Goal: Information Seeking & Learning: Check status

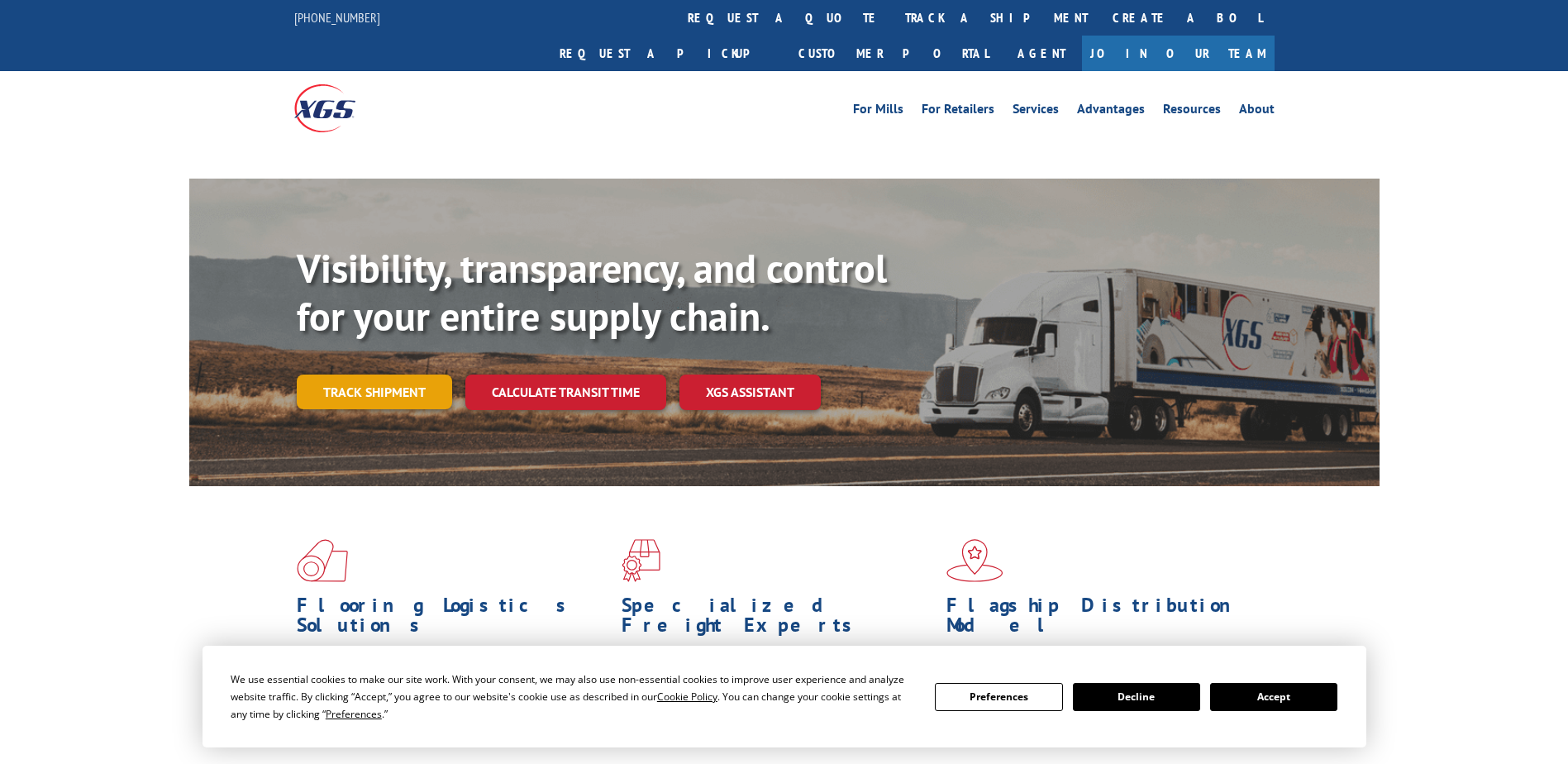
click at [361, 374] on link "Track shipment" at bounding box center [374, 391] width 155 height 34
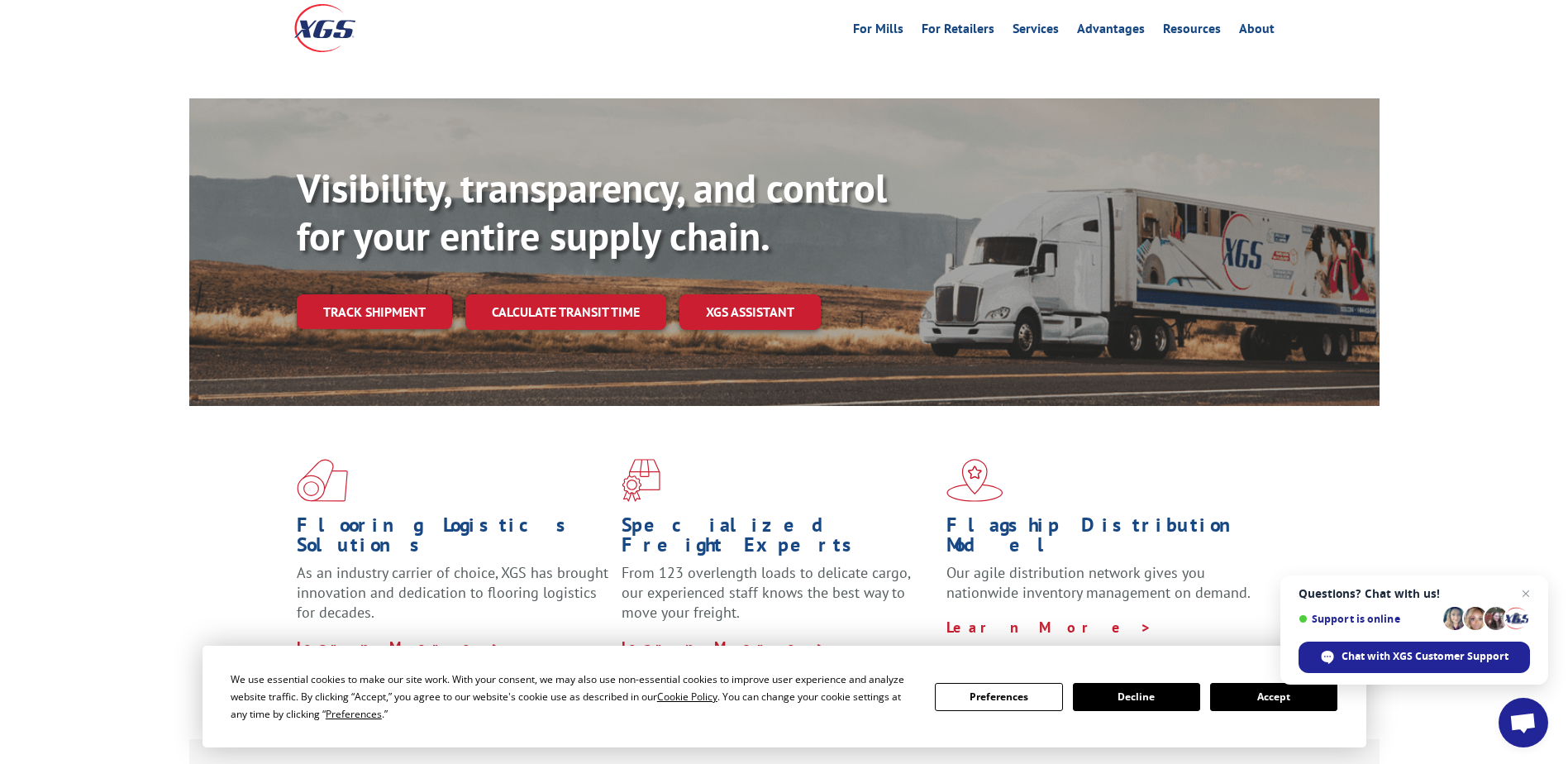
scroll to position [166, 0]
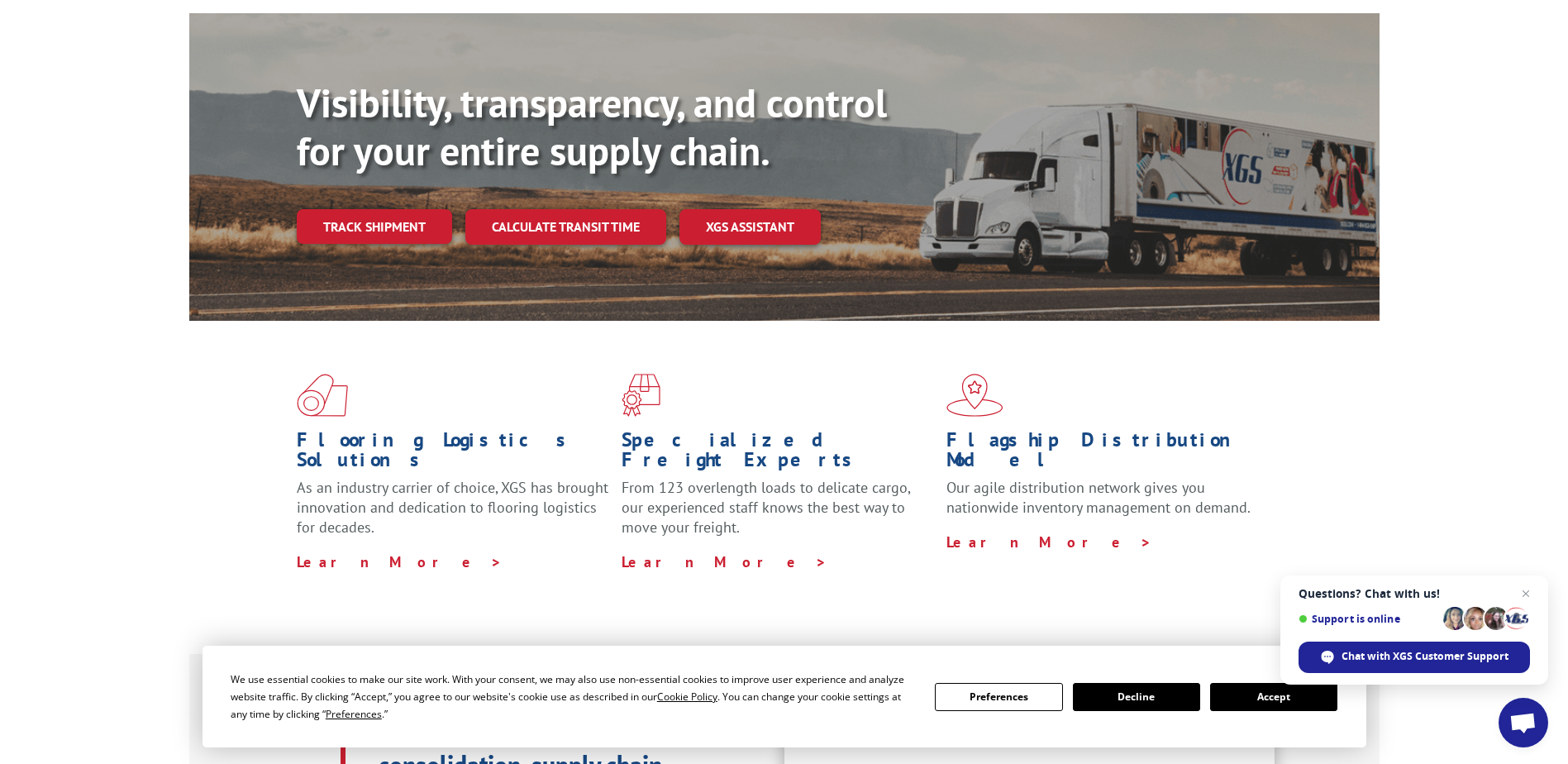
click at [1255, 697] on button "Accept" at bounding box center [1274, 697] width 128 height 28
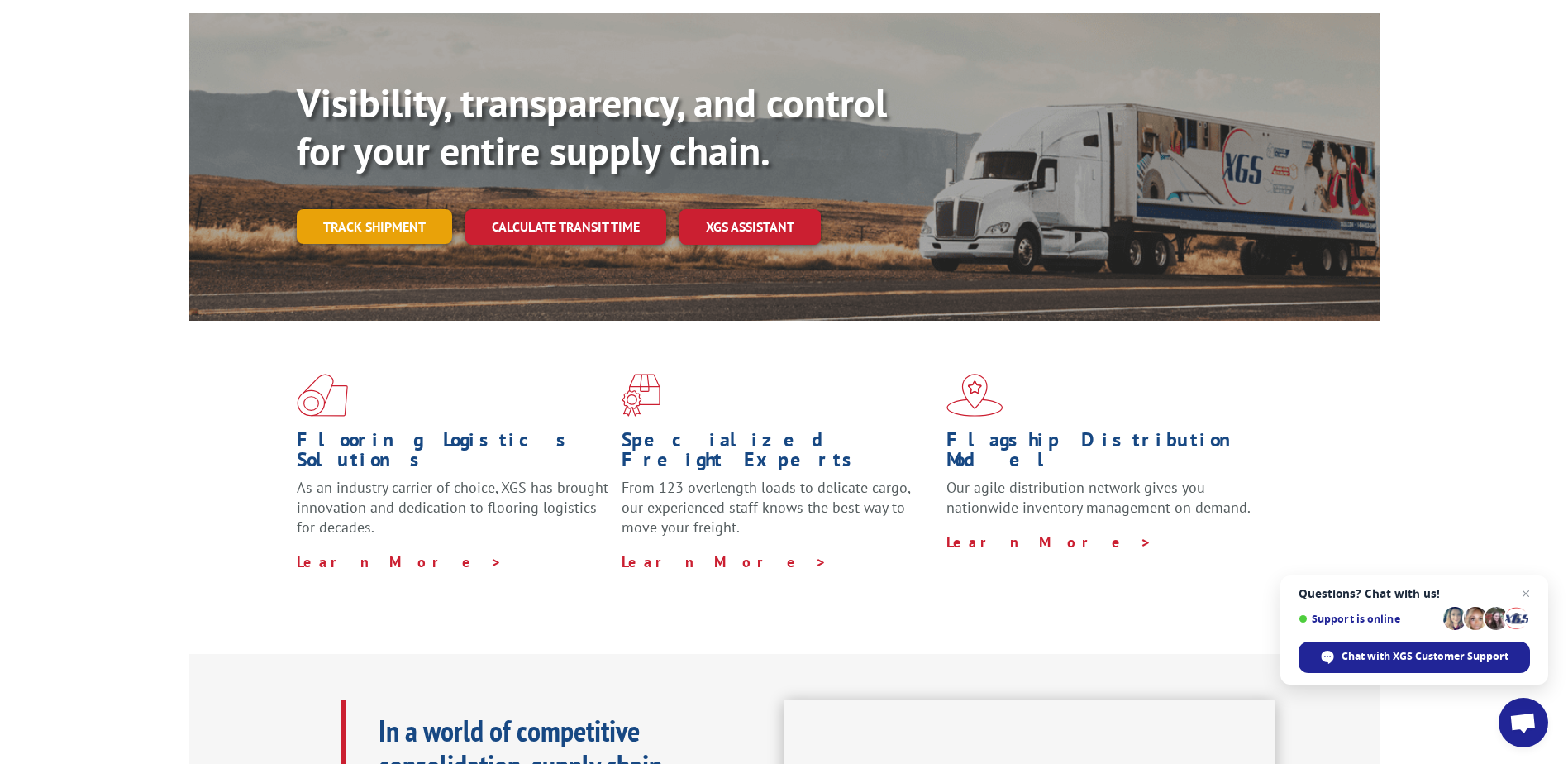
click at [401, 210] on link "Track shipment" at bounding box center [374, 227] width 155 height 34
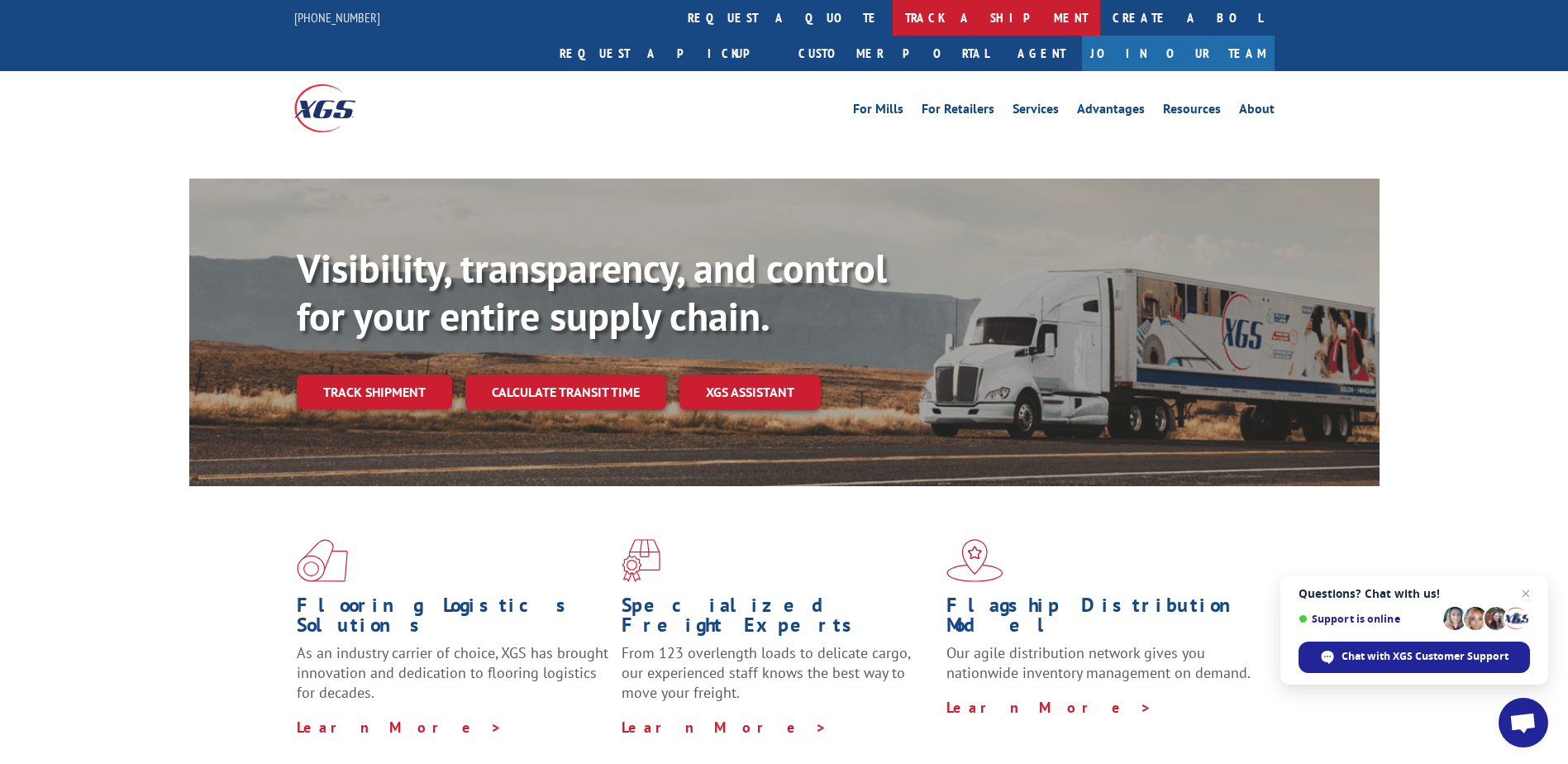
click at [893, 10] on link "track a shipment" at bounding box center [996, 17] width 208 height 35
click at [893, 18] on link "track a shipment" at bounding box center [996, 17] width 208 height 35
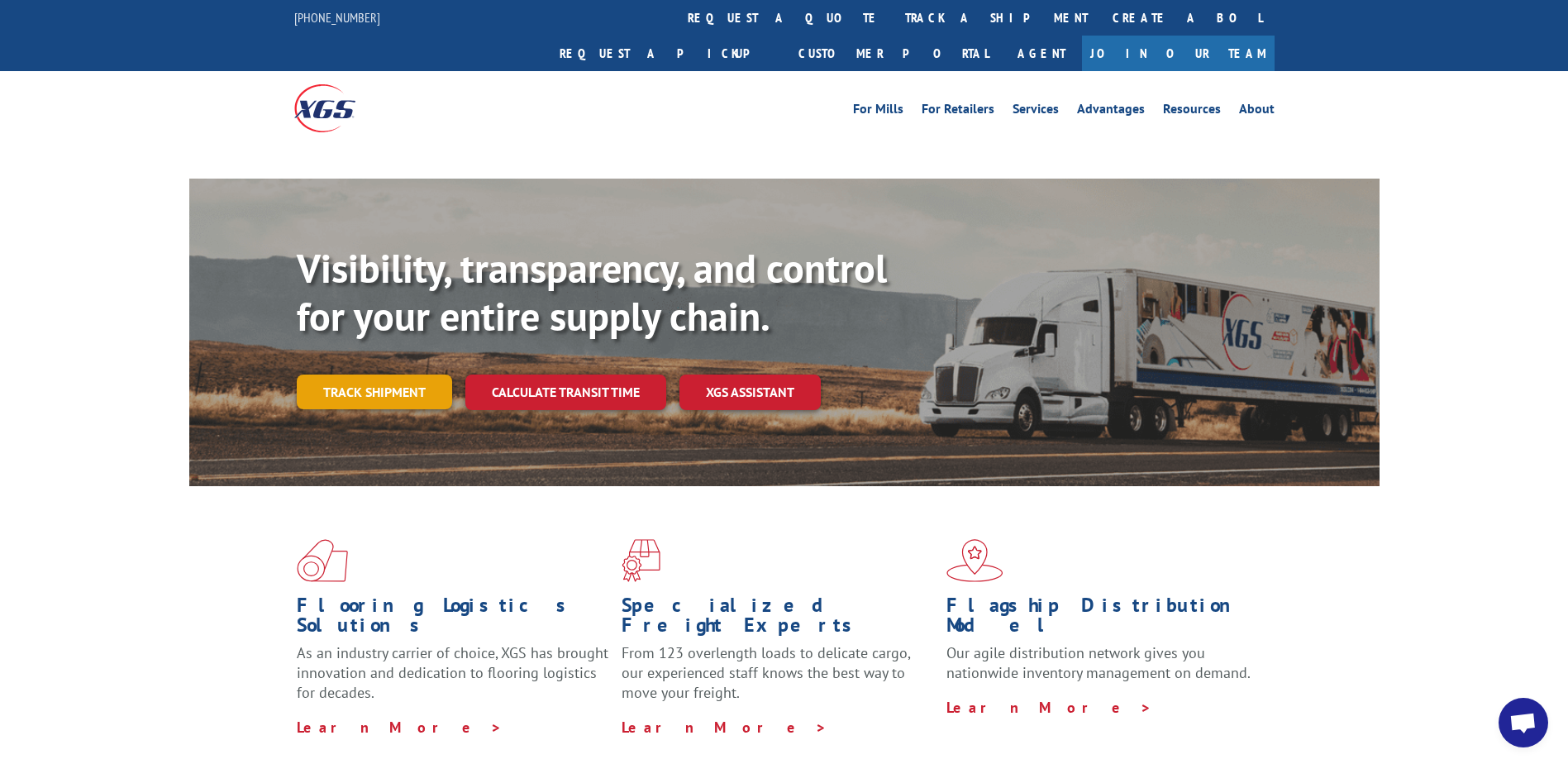
click at [409, 374] on link "Track shipment" at bounding box center [374, 391] width 155 height 34
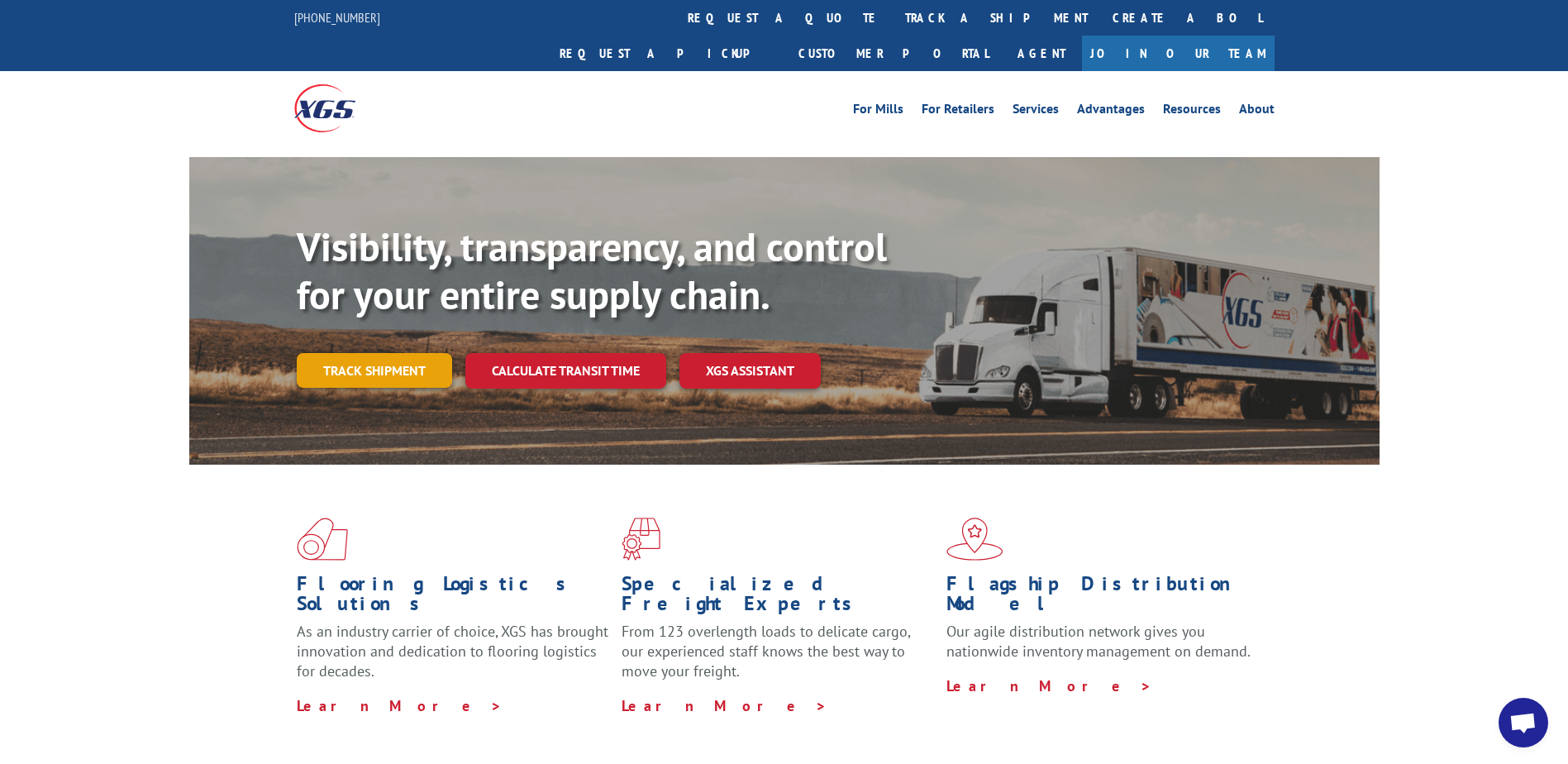
click at [381, 353] on link "Track shipment" at bounding box center [374, 370] width 155 height 34
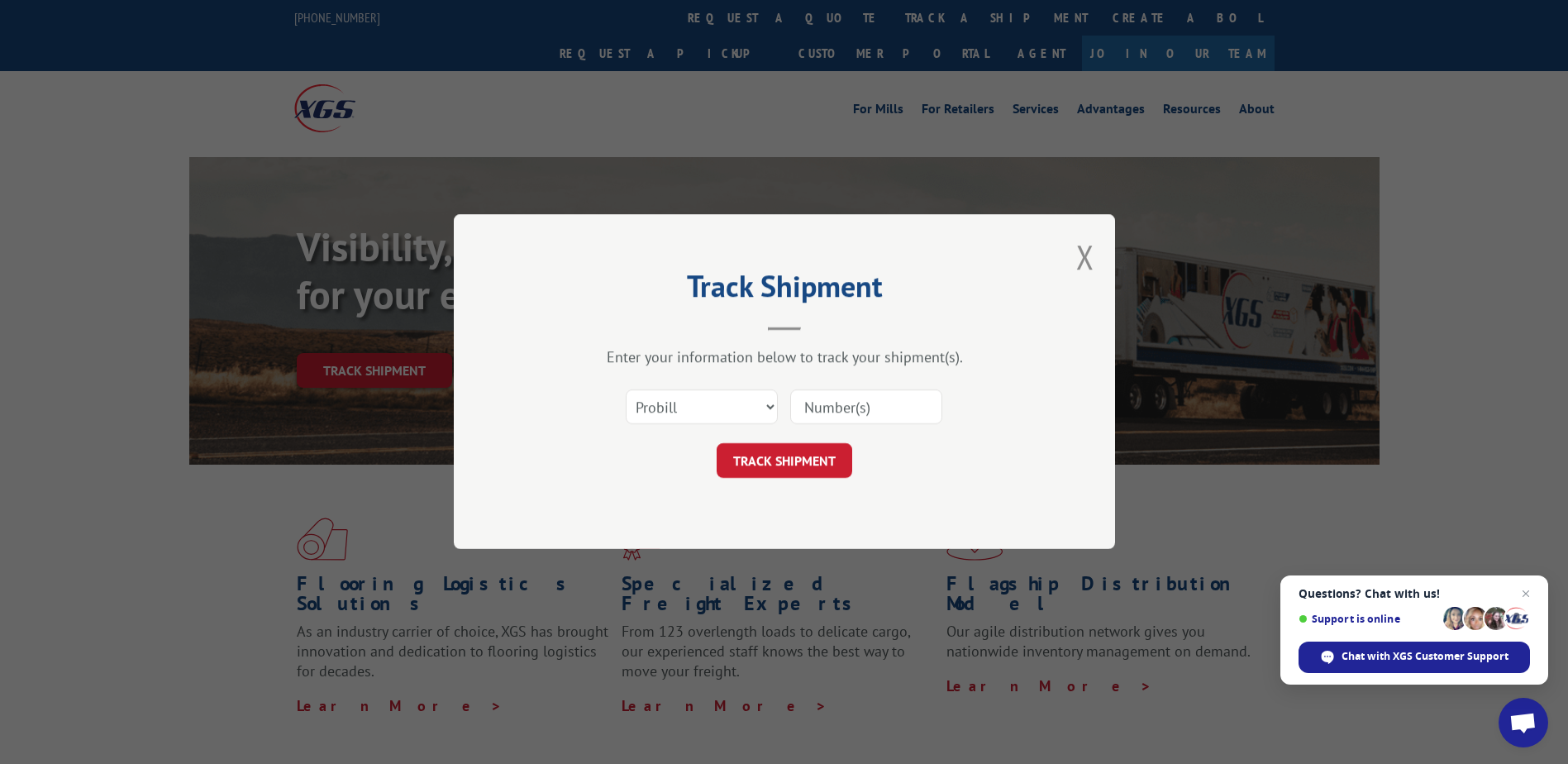
drag, startPoint x: 931, startPoint y: 414, endPoint x: 889, endPoint y: 408, distance: 42.4
click at [929, 413] on input at bounding box center [866, 408] width 152 height 34
type input "2850378"
click at [755, 459] on button "TRACK SHIPMENT" at bounding box center [784, 461] width 135 height 34
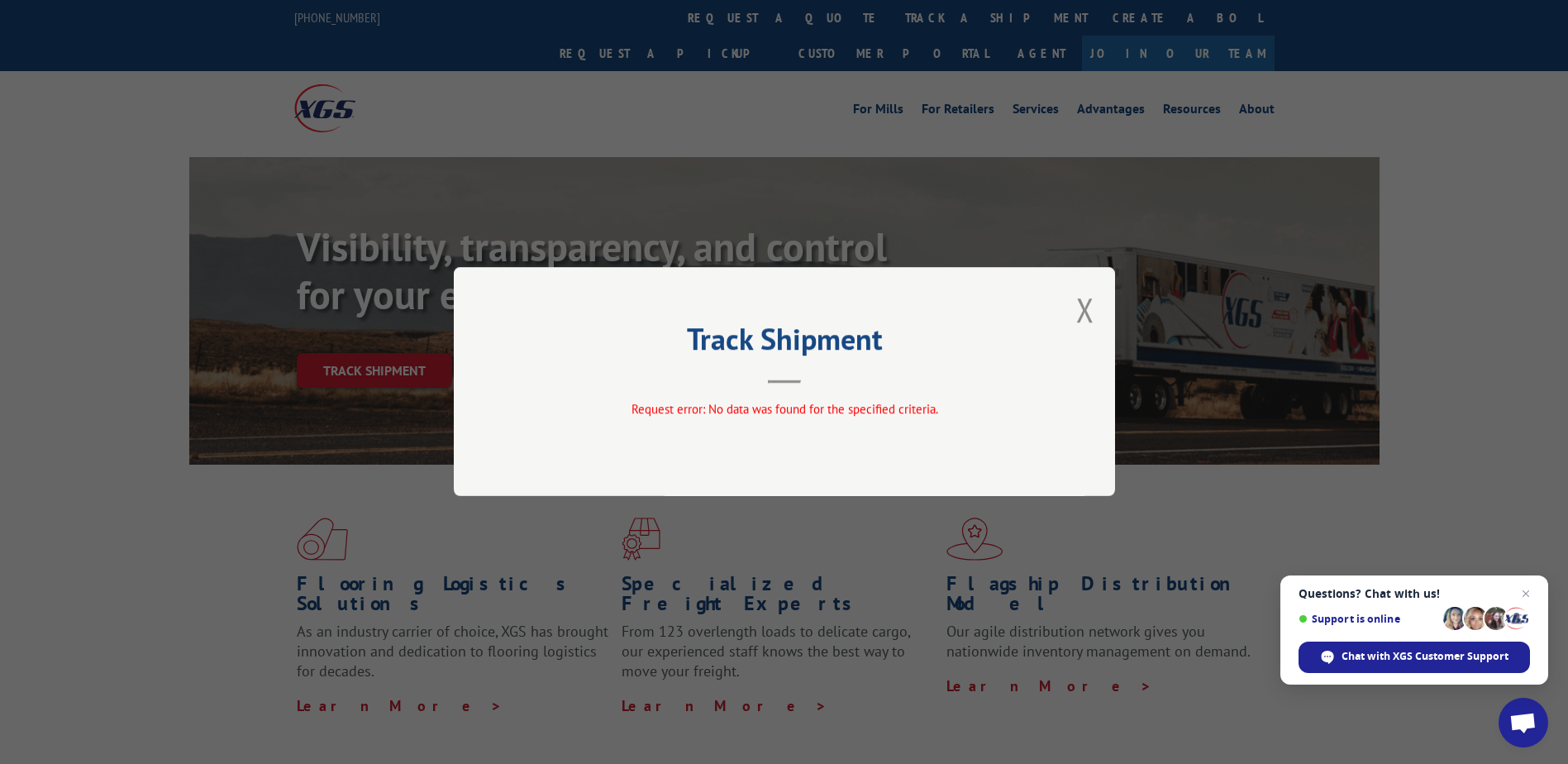
click at [578, 385] on div "Track Shipment Request error: No data was found for the specified criteria." at bounding box center [784, 382] width 661 height 229
click at [1067, 306] on div "Track Shipment Request error: No data was found for the specified criteria." at bounding box center [784, 382] width 661 height 229
click at [1078, 306] on button "Close modal" at bounding box center [1085, 310] width 18 height 44
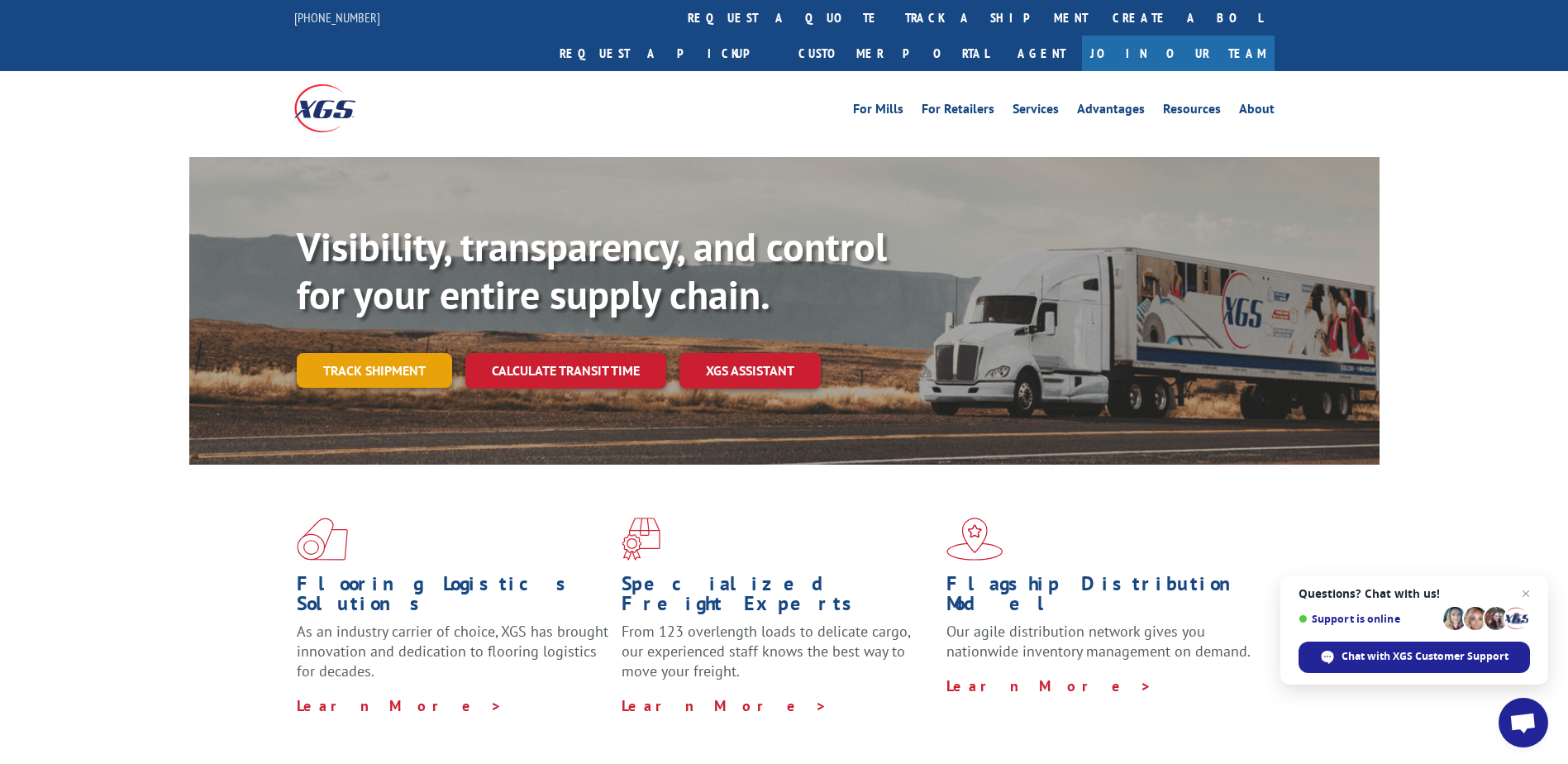
click at [394, 353] on link "Track shipment" at bounding box center [374, 370] width 155 height 34
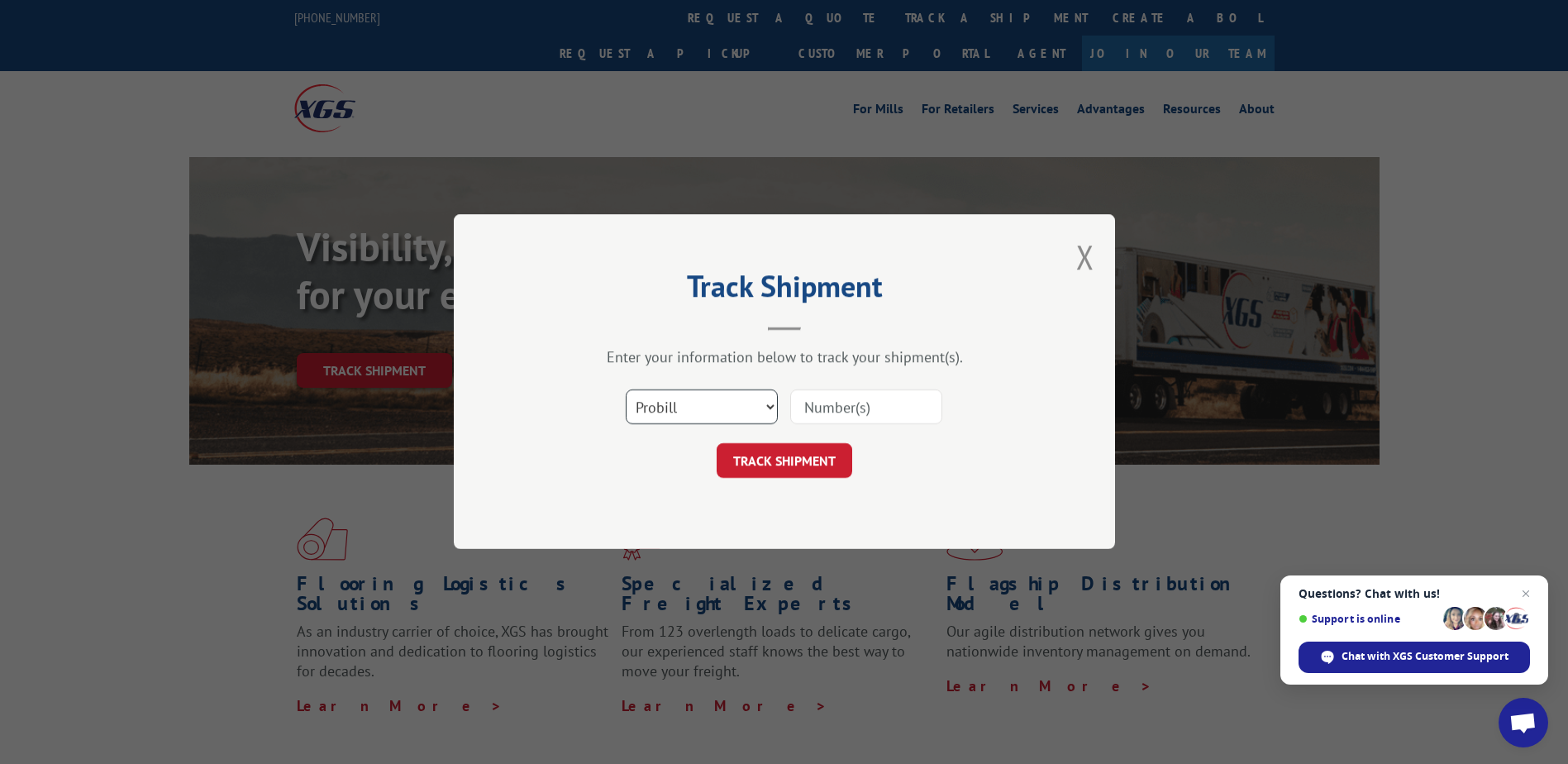
click at [694, 408] on select "Select category... Probill BOL PO" at bounding box center [702, 408] width 152 height 34
select select "bol"
click at [626, 391] on select "Select category... Probill BOL PO" at bounding box center [702, 408] width 152 height 34
click at [827, 408] on input at bounding box center [866, 408] width 152 height 34
type input "2850378"
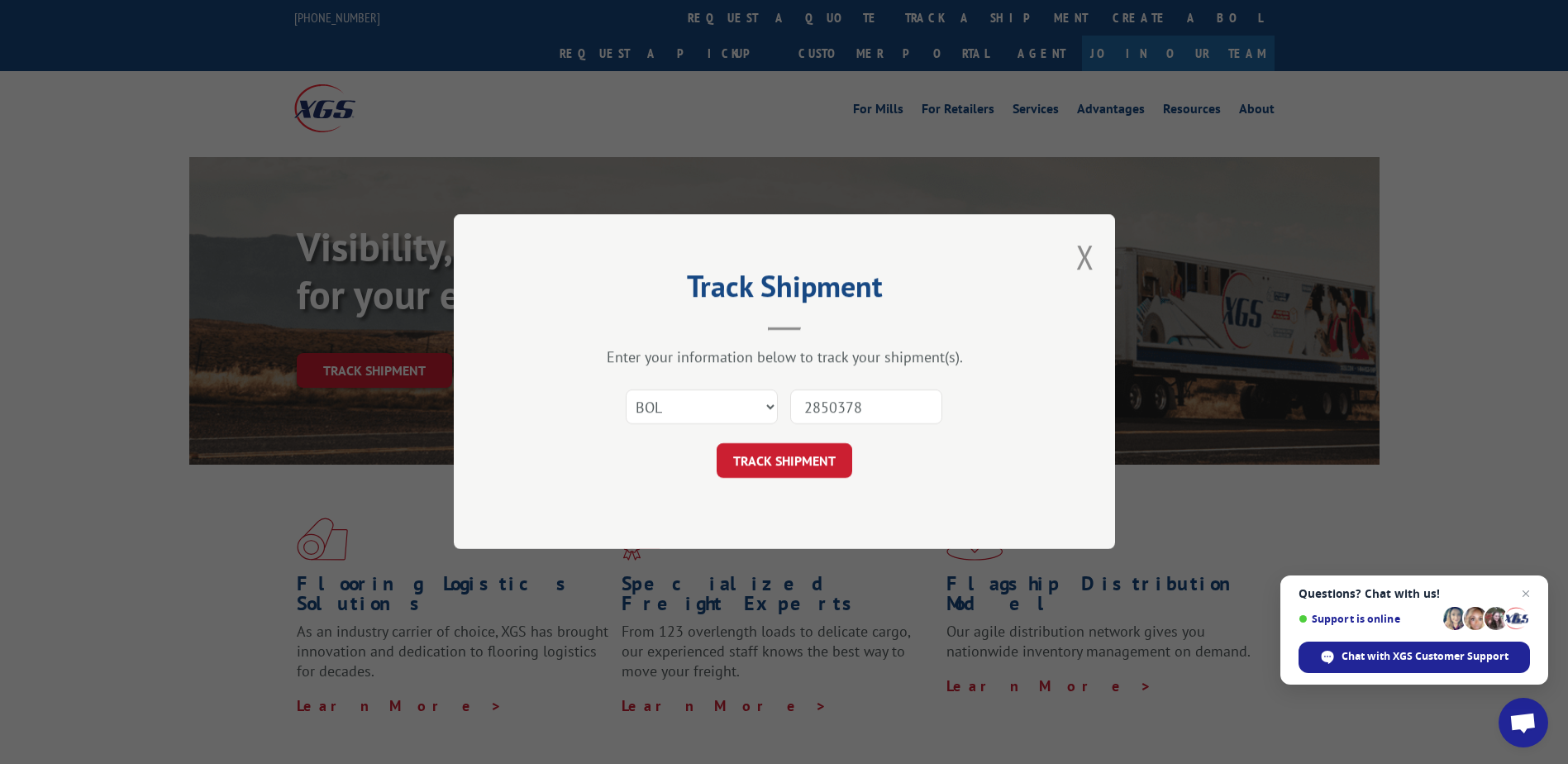
click at [765, 459] on button "TRACK SHIPMENT" at bounding box center [784, 461] width 135 height 34
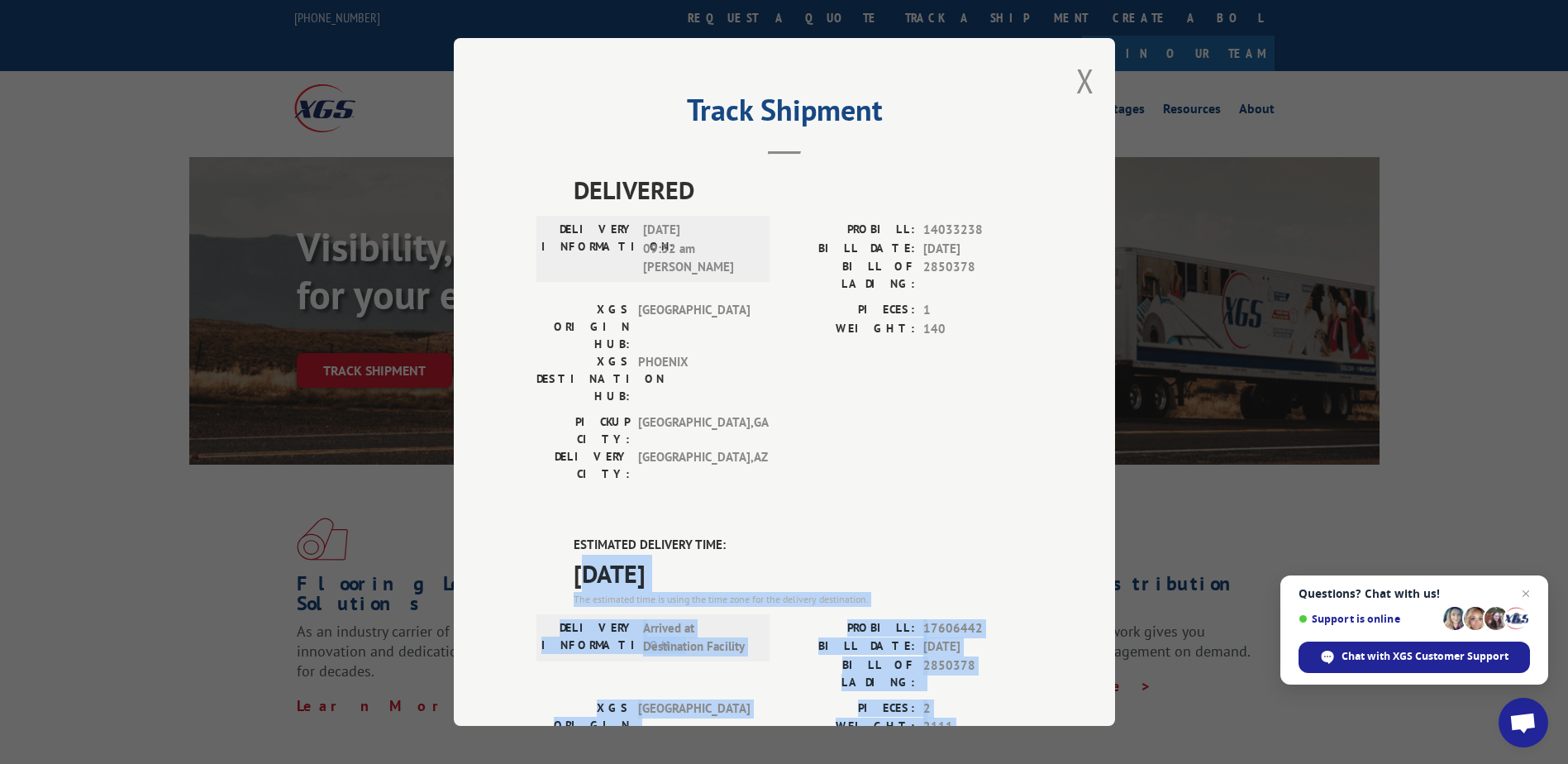
drag, startPoint x: 584, startPoint y: 481, endPoint x: 718, endPoint y: 696, distance: 253.3
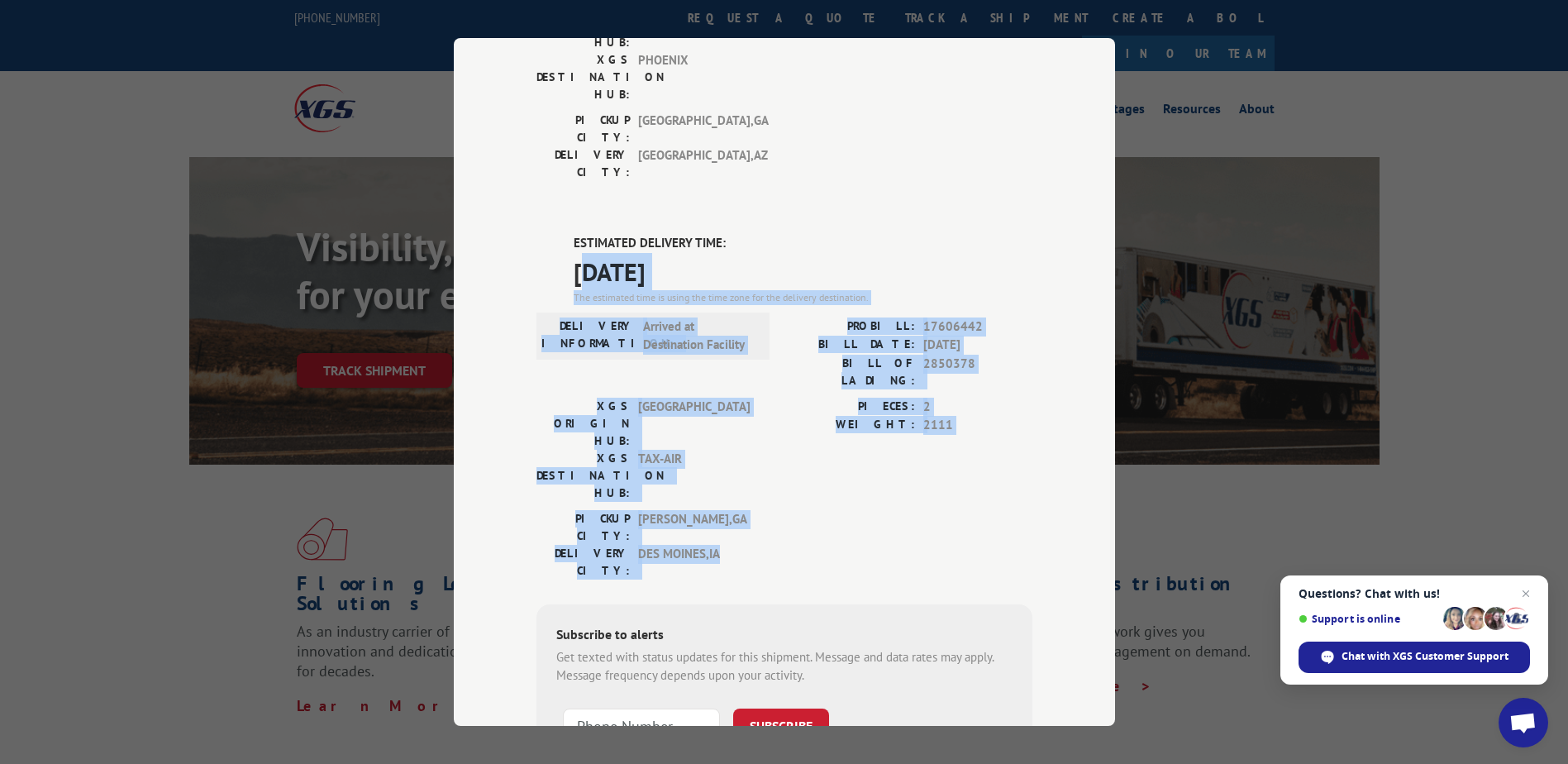
scroll to position [331, 0]
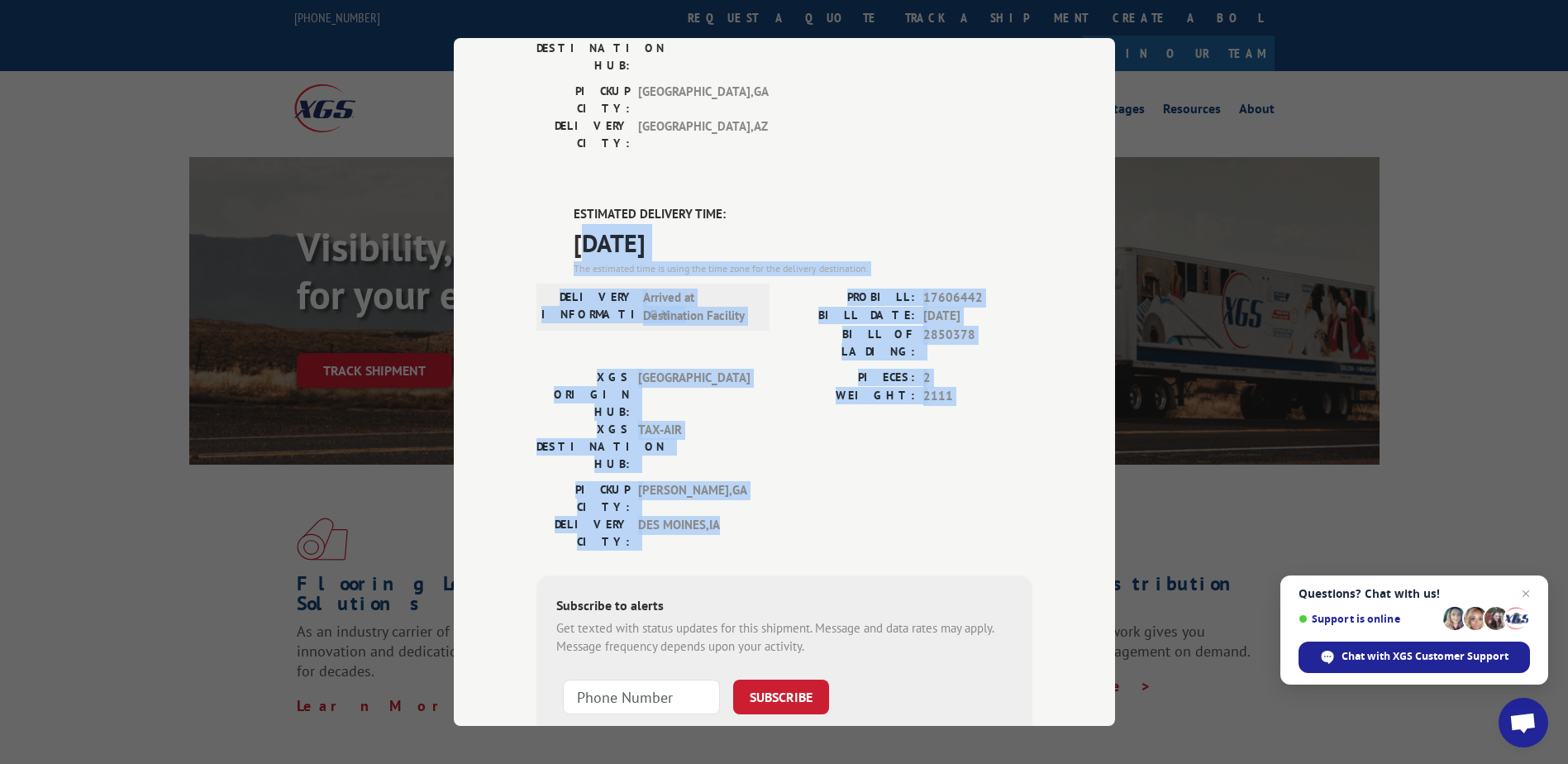
click at [719, 369] on span "TUNNEL HILL" at bounding box center [693, 395] width 111 height 52
